Goal: Download file/media

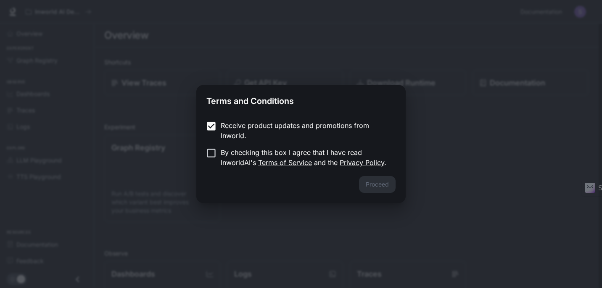
click at [211, 160] on label "By checking this box I agree that I have read InworldAI's Terms of Service and …" at bounding box center [295, 157] width 187 height 20
click at [389, 185] on button "Proceed" at bounding box center [377, 184] width 37 height 17
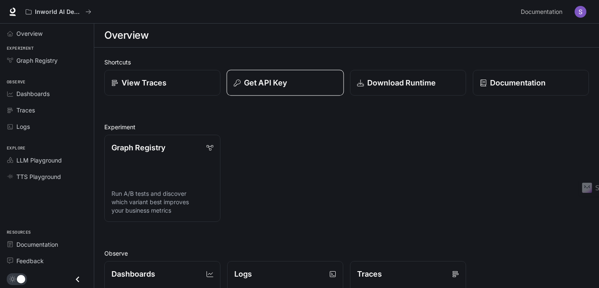
click at [260, 90] on button "Get API Key" at bounding box center [285, 83] width 117 height 26
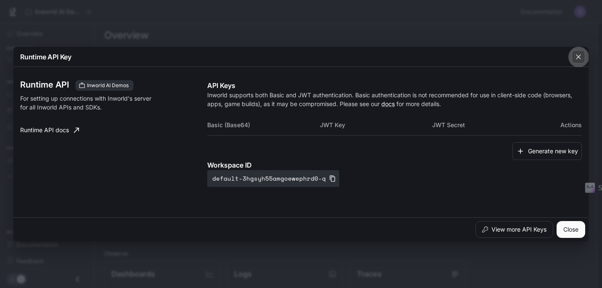
click at [576, 60] on icon "button" at bounding box center [578, 57] width 8 height 8
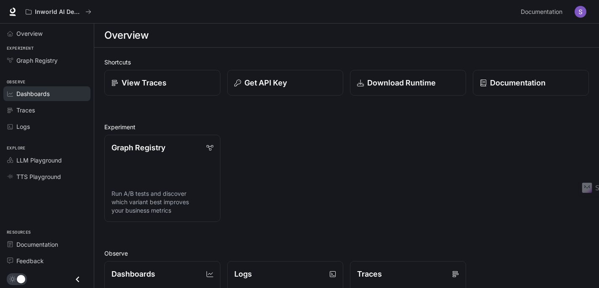
click at [39, 92] on span "Dashboards" at bounding box center [32, 93] width 33 height 9
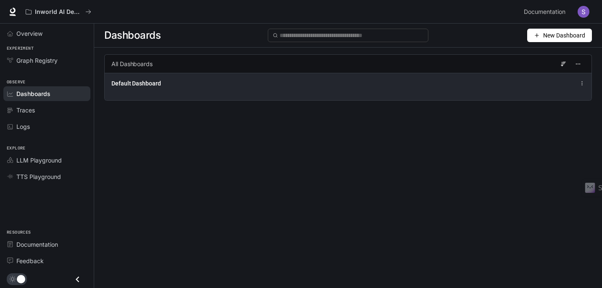
click at [175, 82] on div "Default Dashboard" at bounding box center [247, 83] width 272 height 8
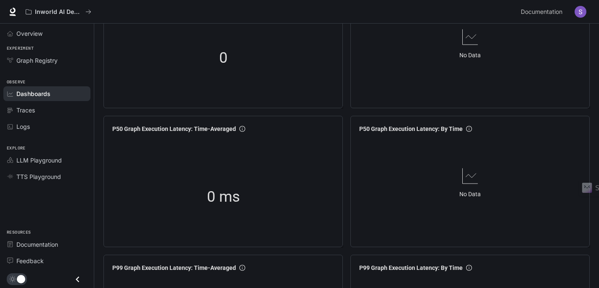
scroll to position [84, 0]
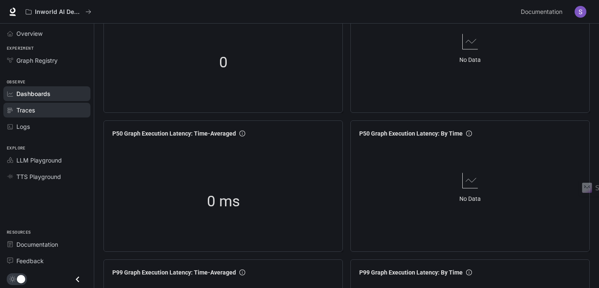
click at [50, 112] on div "Traces" at bounding box center [51, 110] width 70 height 9
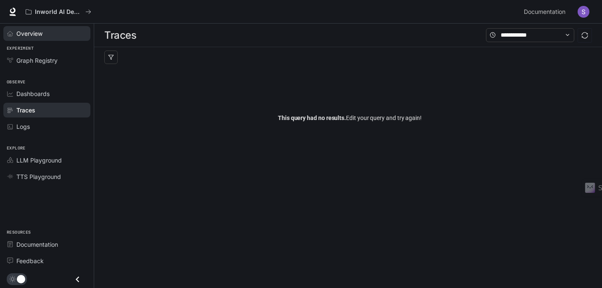
click at [52, 35] on div "Overview" at bounding box center [51, 33] width 70 height 9
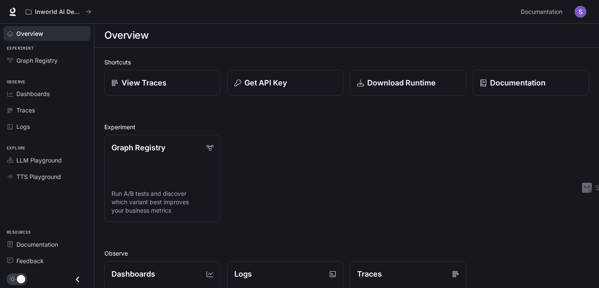
click at [577, 11] on img "button" at bounding box center [580, 12] width 12 height 12
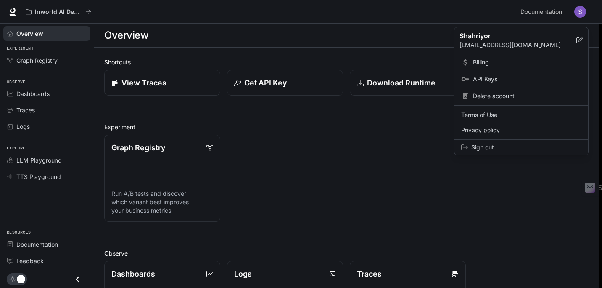
click at [577, 11] on div at bounding box center [301, 144] width 602 height 288
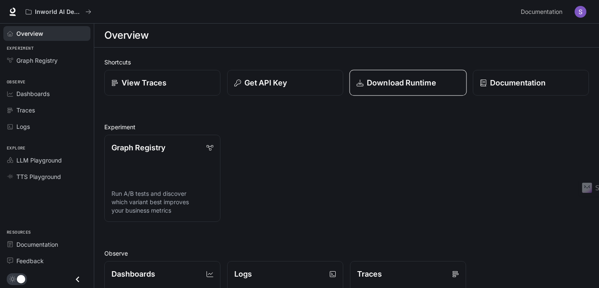
click at [386, 83] on p "Download Runtime" at bounding box center [401, 82] width 69 height 11
